Goal: Task Accomplishment & Management: Manage account settings

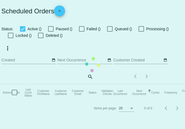
checkbox input "true"
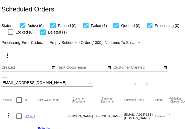
click at [46, 85] on input "[EMAIL_ADDRESS][DOMAIN_NAME]" at bounding box center [44, 83] width 86 height 4
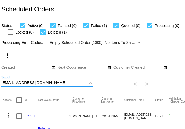
click at [46, 85] on input "[EMAIL_ADDRESS][DOMAIN_NAME]" at bounding box center [44, 83] width 86 height 4
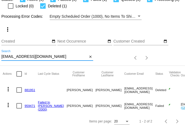
click at [9, 102] on mat-icon "more_vert" at bounding box center [8, 105] width 7 height 7
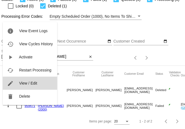
click at [17, 81] on button "edit View / Edit" at bounding box center [30, 83] width 54 height 13
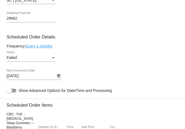
scroll to position [345, 0]
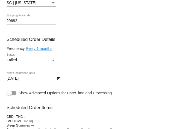
click at [42, 63] on div "Failed" at bounding box center [29, 60] width 44 height 4
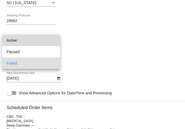
click at [21, 40] on span "Active" at bounding box center [31, 40] width 49 height 11
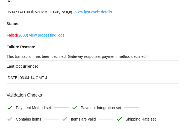
scroll to position [0, 0]
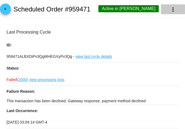
click at [170, 12] on mat-icon "more_vert" at bounding box center [173, 9] width 7 height 7
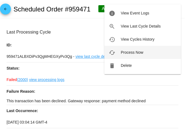
click at [131, 52] on span "Process Now" at bounding box center [132, 52] width 22 height 4
